Goal: Information Seeking & Learning: Learn about a topic

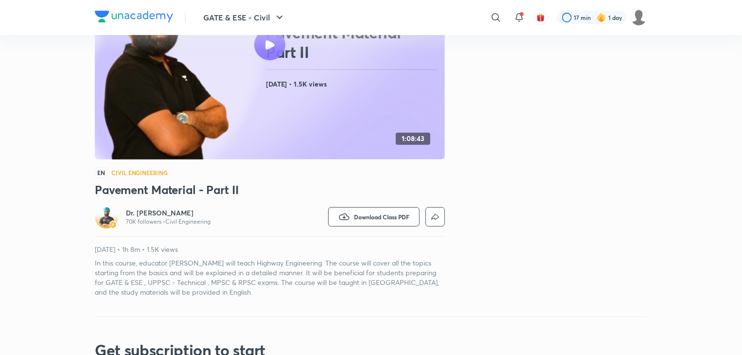
scroll to position [90, 0]
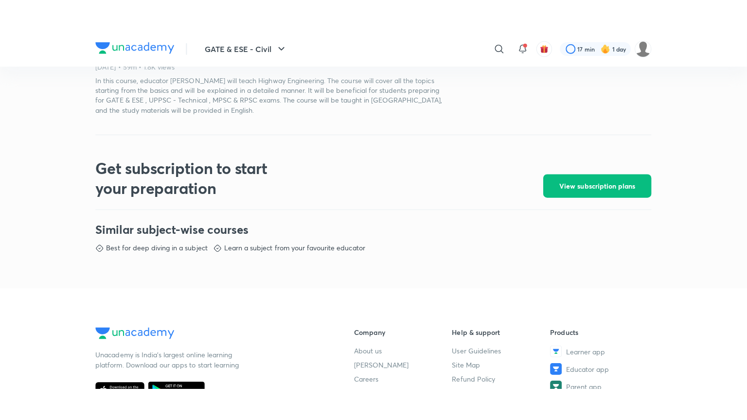
scroll to position [350, 0]
